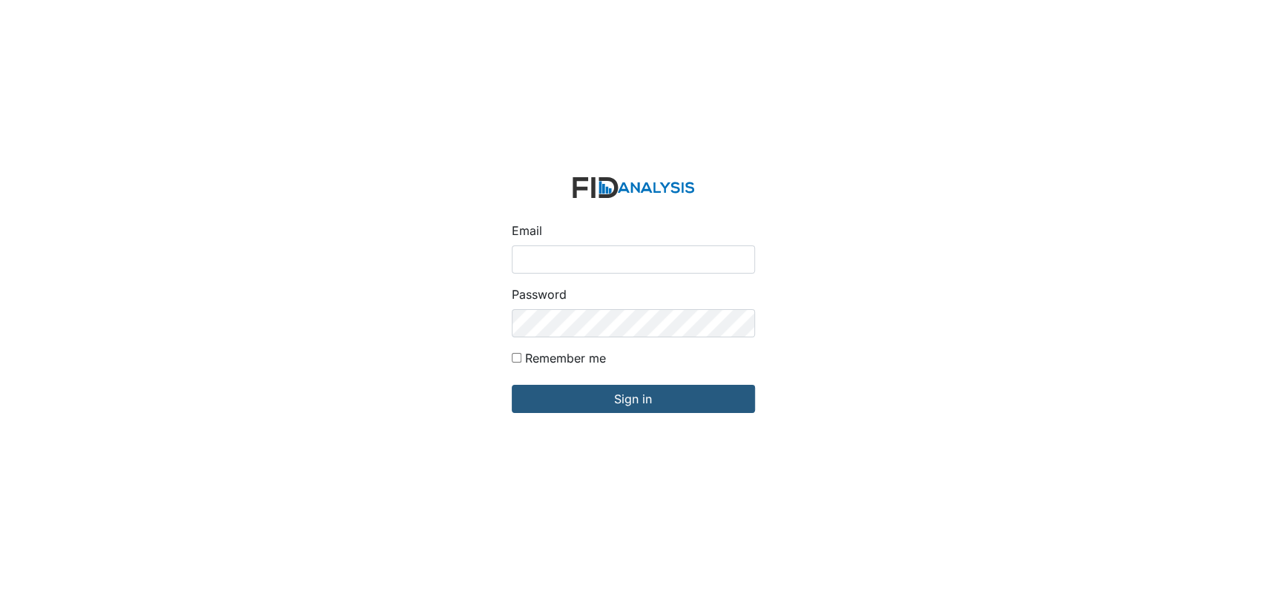
type input "[EMAIL_ADDRESS][DOMAIN_NAME]"
click at [515, 360] on input "Remember me" at bounding box center [517, 358] width 10 height 10
checkbox input "true"
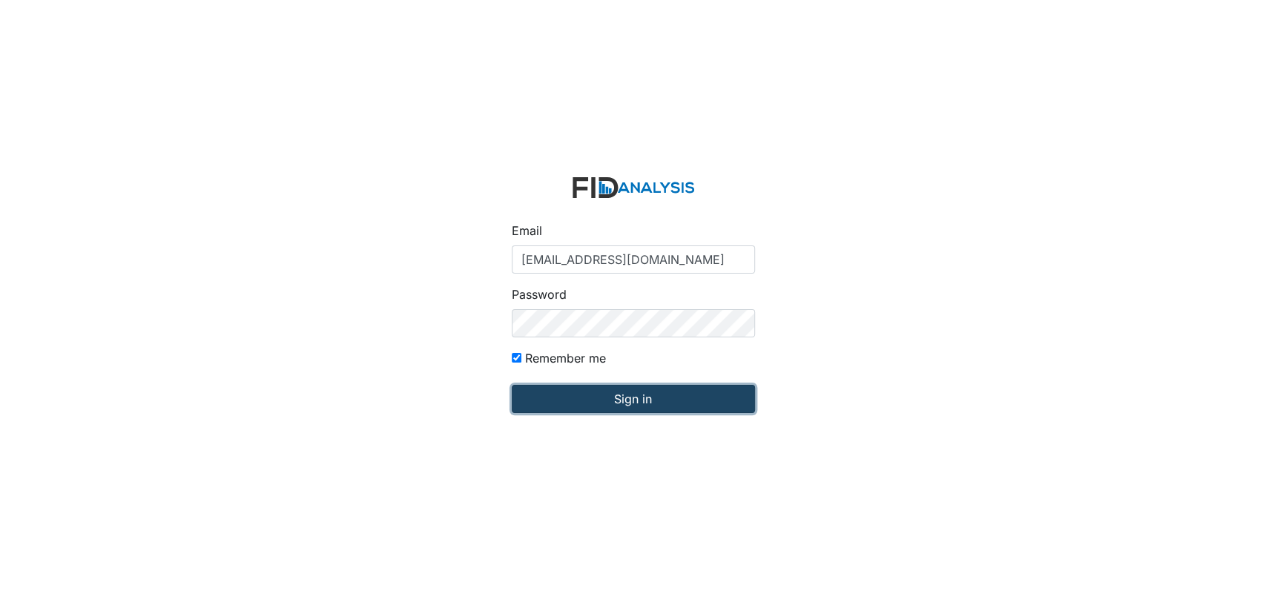
click at [578, 393] on input "Sign in" at bounding box center [633, 399] width 243 height 28
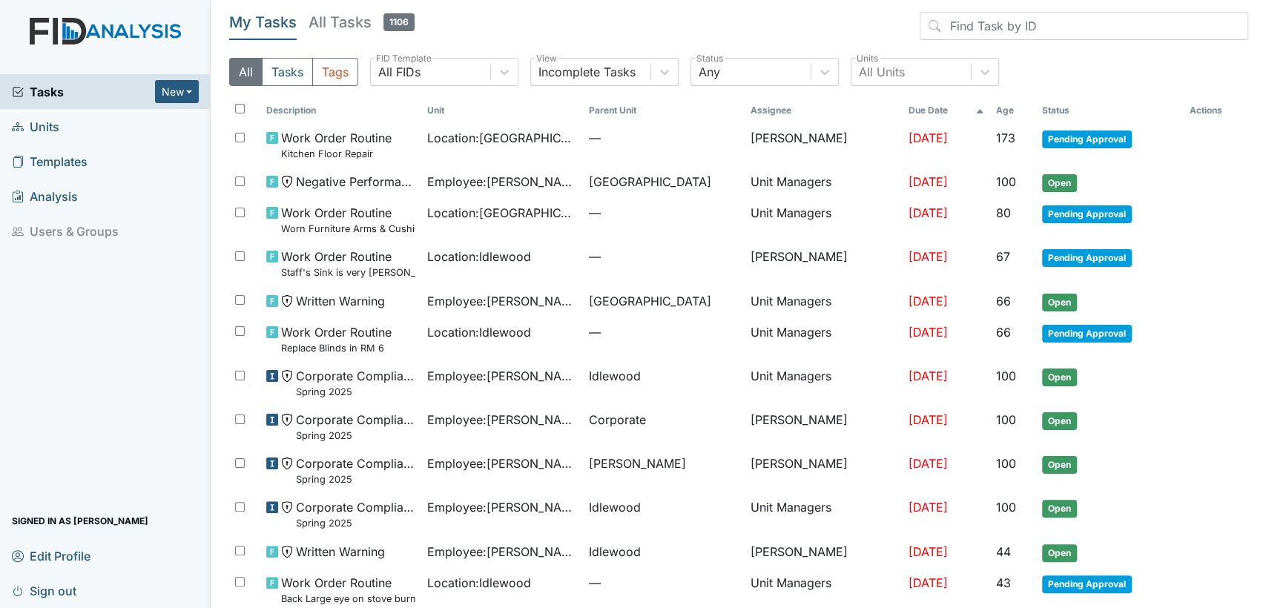
click at [113, 126] on link "Units" at bounding box center [105, 126] width 211 height 35
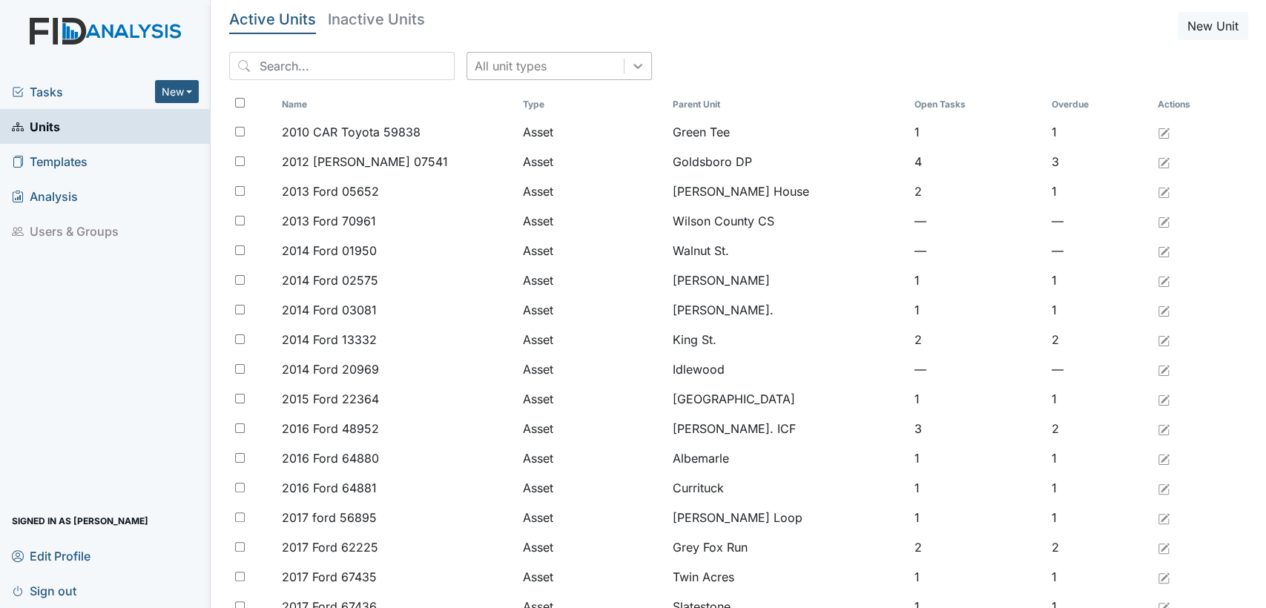
click at [630, 72] on icon at bounding box center [637, 66] width 15 height 15
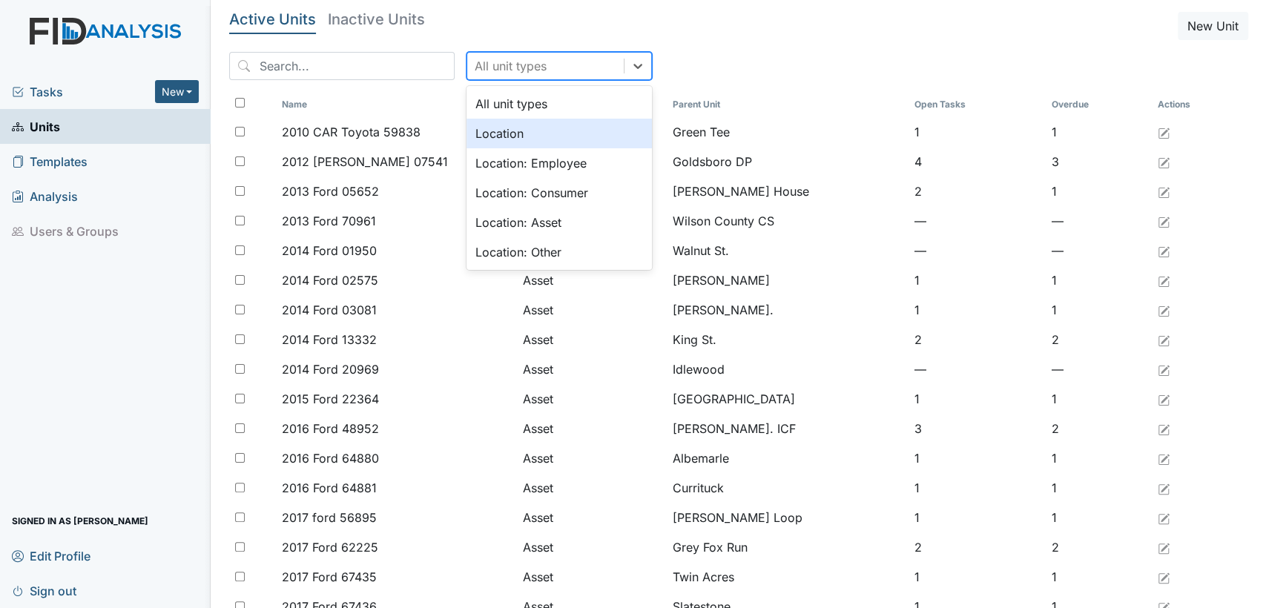
click at [592, 131] on div "Location" at bounding box center [558, 134] width 185 height 30
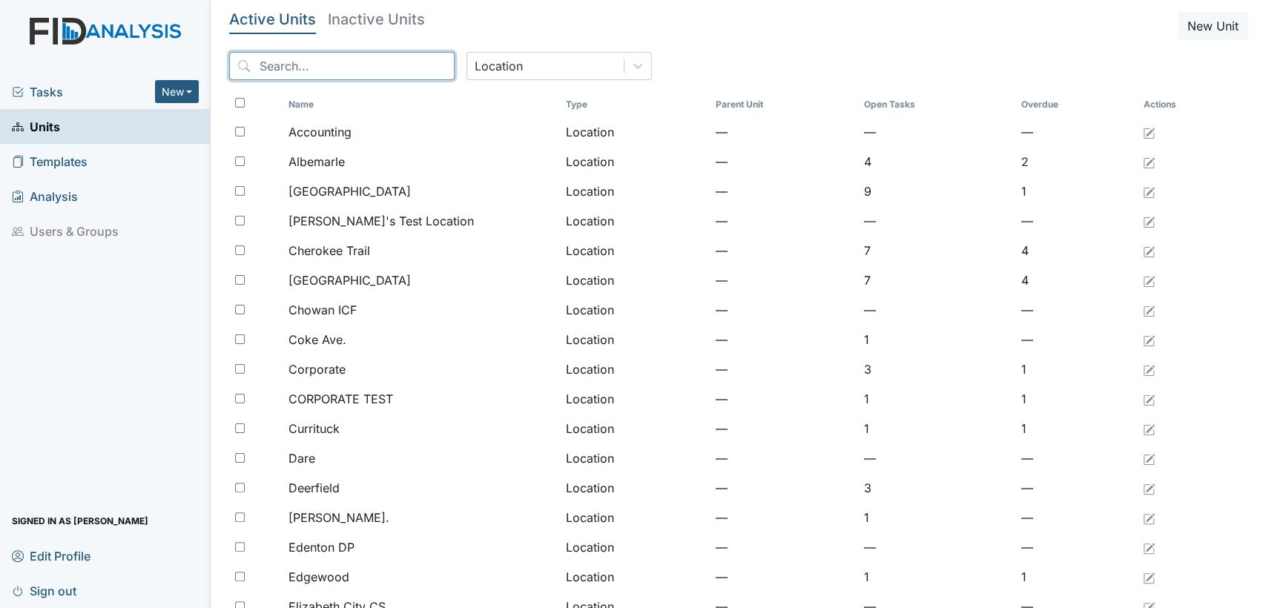
click at [293, 68] on input "search" at bounding box center [341, 66] width 225 height 28
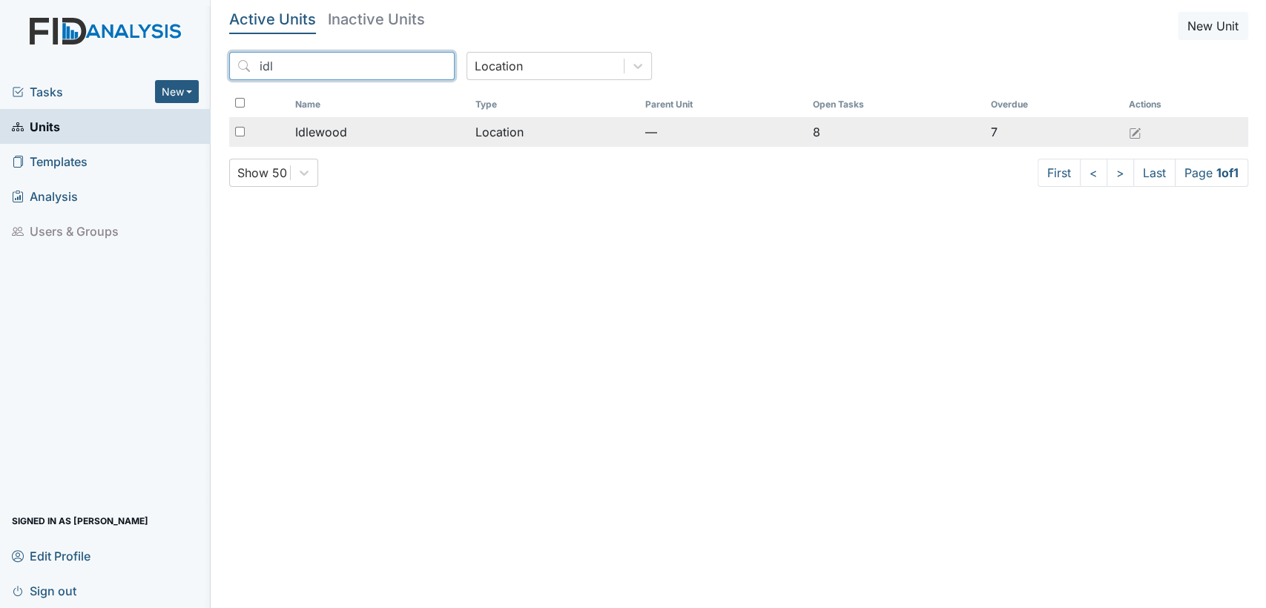
type input "idl"
click at [317, 128] on span "Idlewood" at bounding box center [321, 132] width 52 height 18
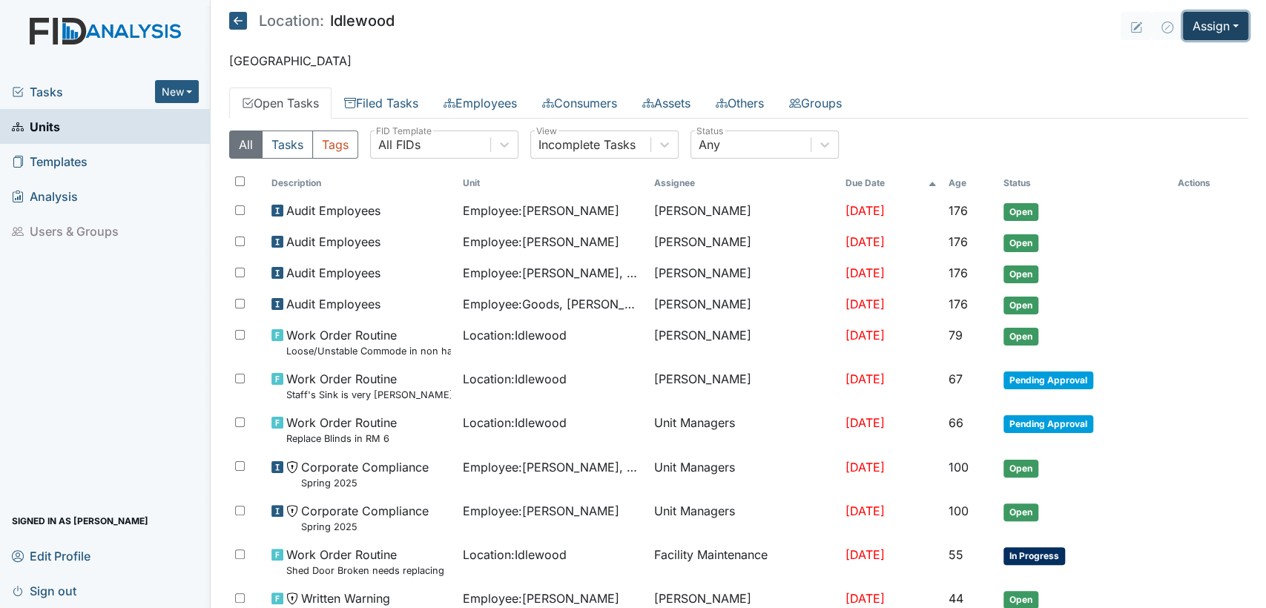
click at [1230, 30] on button "Assign" at bounding box center [1215, 26] width 65 height 28
click at [1198, 85] on link "Assign Inspection" at bounding box center [1180, 84] width 133 height 24
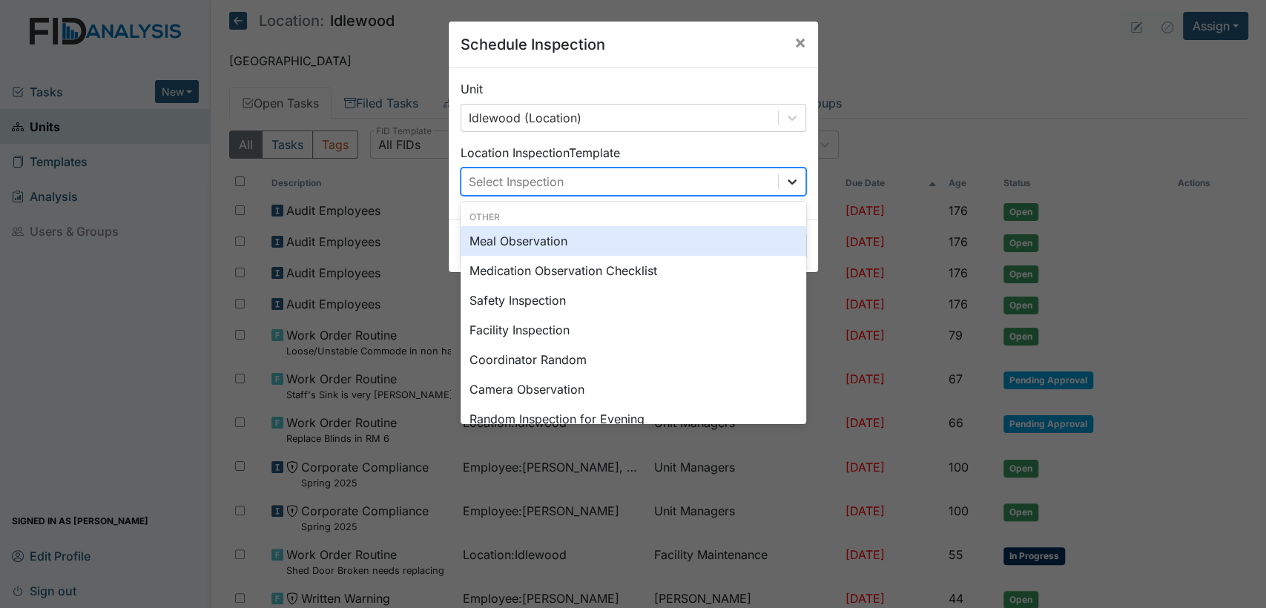
click at [785, 185] on icon at bounding box center [792, 181] width 15 height 15
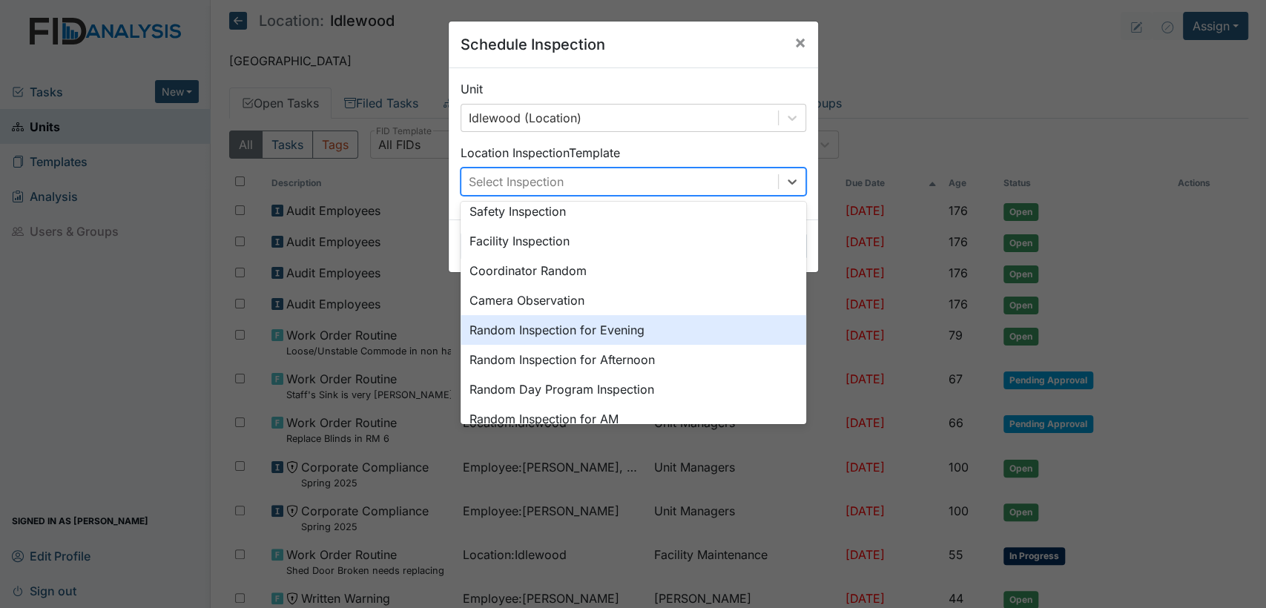
scroll to position [124, 0]
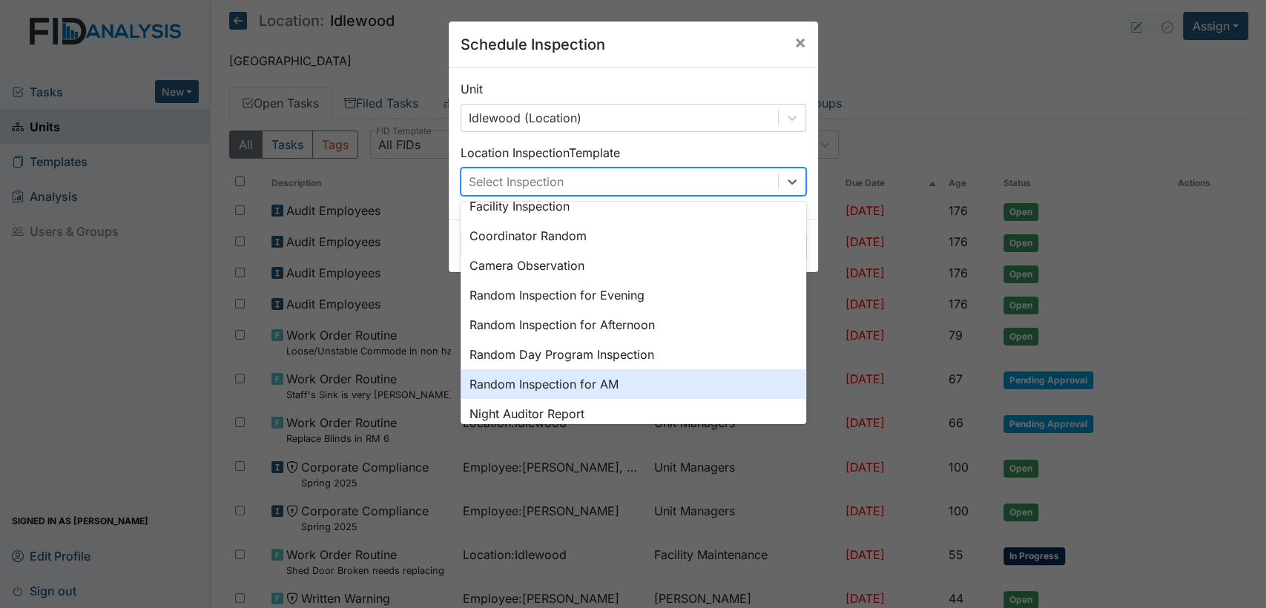
click at [688, 384] on div "Random Inspection for AM" at bounding box center [634, 384] width 346 height 30
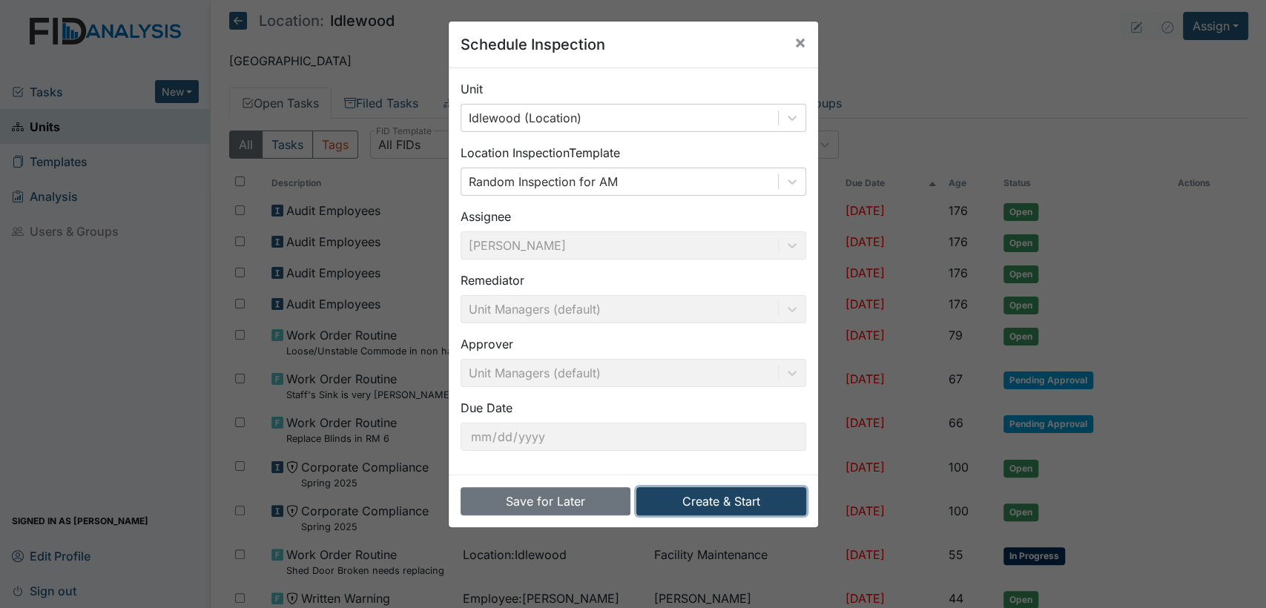
click at [710, 500] on button "Create & Start" at bounding box center [721, 501] width 170 height 28
